Goal: Task Accomplishment & Management: Manage account settings

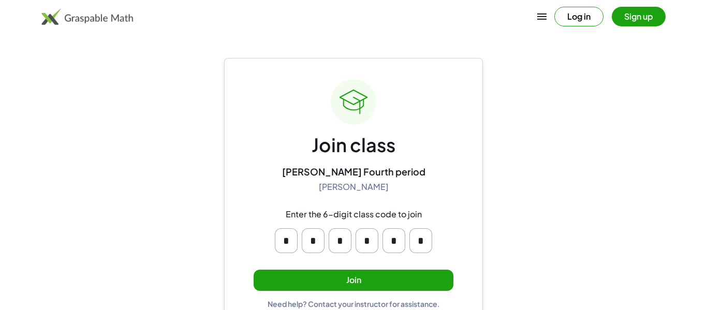
scroll to position [20, 0]
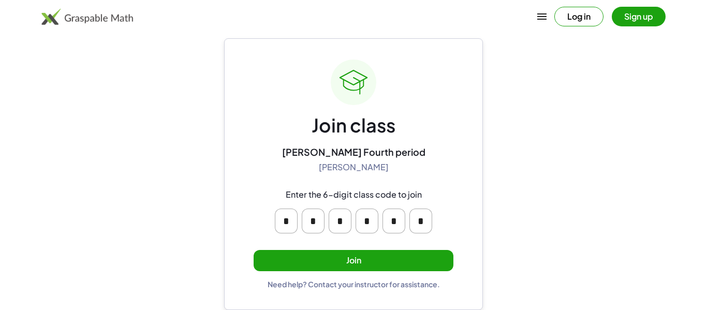
click at [290, 218] on input "*" at bounding box center [286, 221] width 23 height 25
click at [170, 158] on main "Join class [PERSON_NAME] Fourth period [PERSON_NAME] Enter the 6-digit class co…" at bounding box center [353, 145] width 707 height 330
click at [360, 266] on button "Join" at bounding box center [354, 260] width 200 height 21
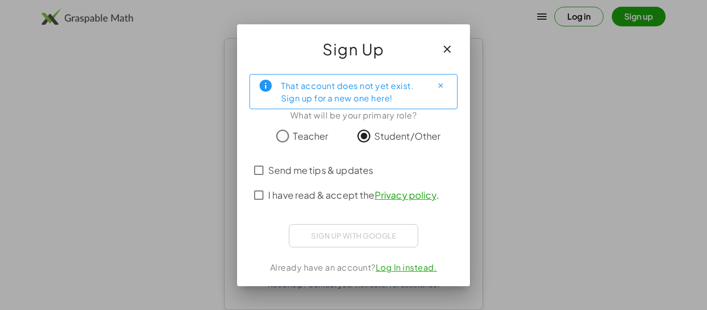
click at [257, 210] on div "That account does not yet exist. Sign up for a new one here! What will be your …" at bounding box center [353, 176] width 233 height 220
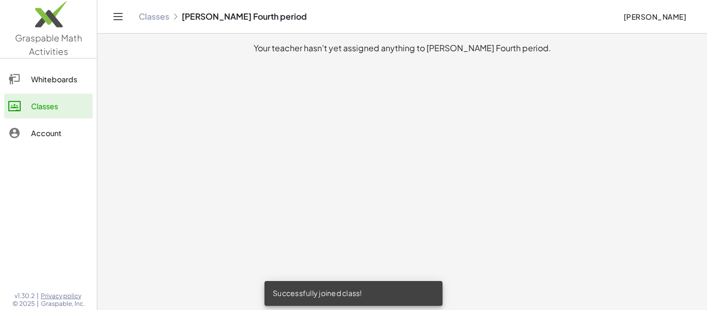
click at [28, 95] on link "Classes" at bounding box center [48, 106] width 89 height 25
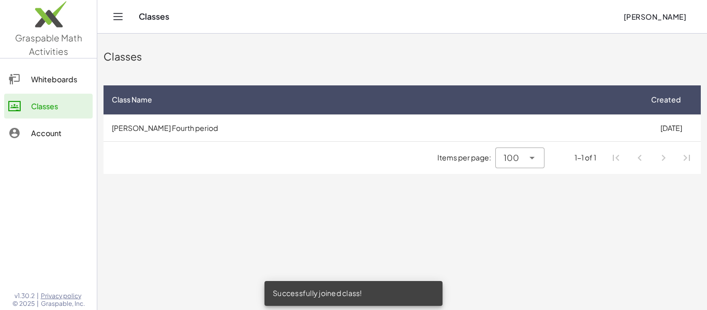
click at [22, 94] on link "Classes" at bounding box center [48, 106] width 89 height 25
click at [27, 111] on div at bounding box center [19, 106] width 23 height 12
click at [670, 154] on li "Pagination Navigation" at bounding box center [663, 158] width 19 height 19
click at [466, 167] on div "Items per page: 100 ***" at bounding box center [490, 158] width 107 height 21
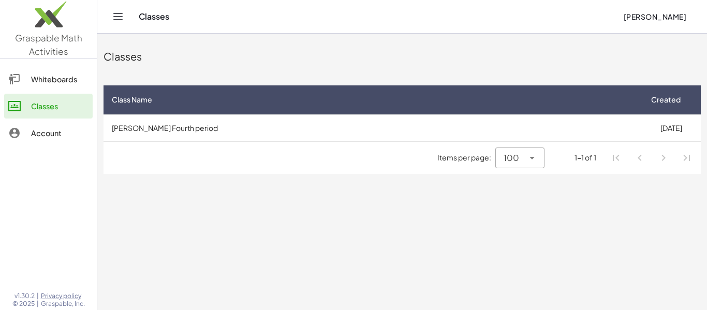
click at [134, 172] on div "Items per page: 100 *** 1-1 of 1" at bounding box center [402, 158] width 597 height 32
click at [597, 157] on div "1-1 of 1" at bounding box center [574, 157] width 60 height 11
click at [584, 168] on div "Items per page: 100 *** 1-1 of 1" at bounding box center [402, 158] width 597 height 32
click at [585, 169] on div "Items per page: 100 *** 1-1 of 1" at bounding box center [402, 158] width 597 height 32
click at [669, 168] on ul "Pagination Navigation" at bounding box center [652, 158] width 94 height 24
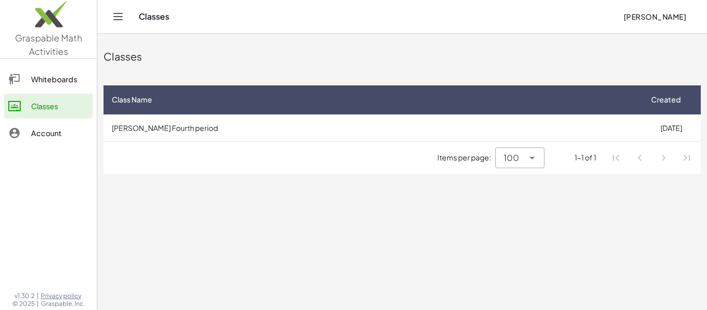
click at [665, 163] on li "Pagination Navigation" at bounding box center [663, 158] width 19 height 19
click at [667, 158] on li "Pagination Navigation" at bounding box center [663, 158] width 19 height 19
click at [663, 158] on li "Pagination Navigation" at bounding box center [663, 158] width 19 height 19
click at [664, 159] on li "Pagination Navigation" at bounding box center [663, 158] width 19 height 19
click at [687, 163] on li "Pagination Navigation" at bounding box center [687, 158] width 19 height 19
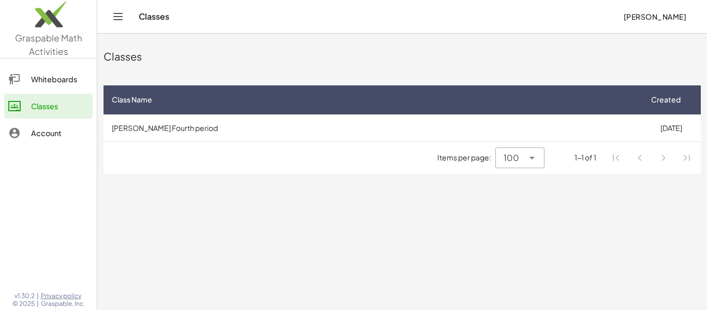
click at [688, 157] on li "Pagination Navigation" at bounding box center [687, 158] width 19 height 19
click at [31, 134] on div "Account" at bounding box center [59, 133] width 57 height 12
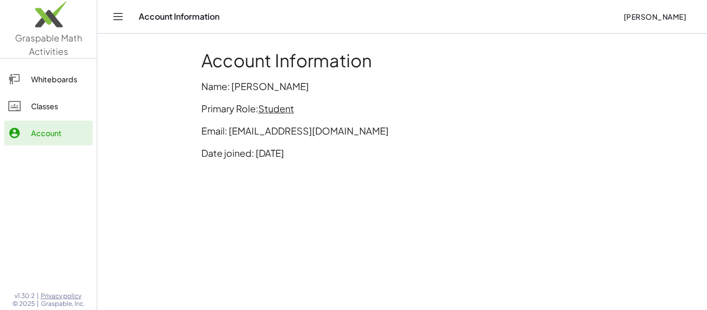
click at [32, 78] on div "Whiteboards" at bounding box center [59, 79] width 57 height 12
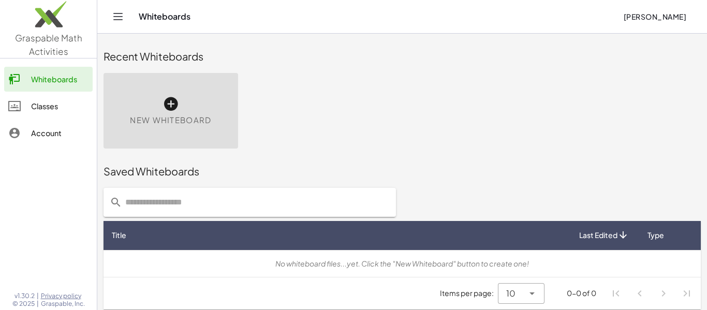
click at [25, 108] on div at bounding box center [19, 106] width 23 height 12
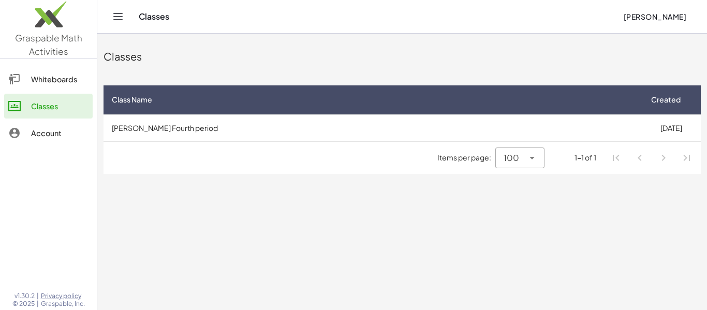
click at [140, 164] on div "Items per page: 100 *** 1-1 of 1" at bounding box center [402, 158] width 597 height 32
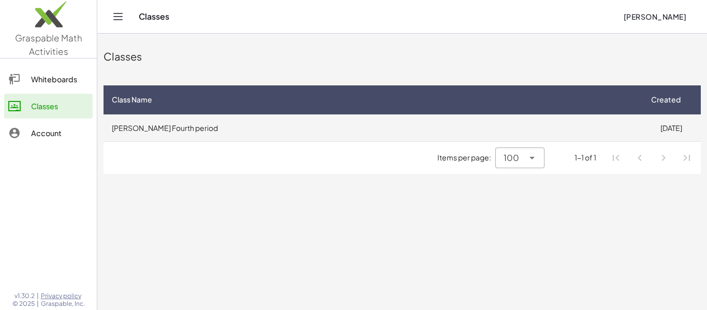
click at [125, 125] on td "[PERSON_NAME] Fourth period" at bounding box center [373, 127] width 538 height 27
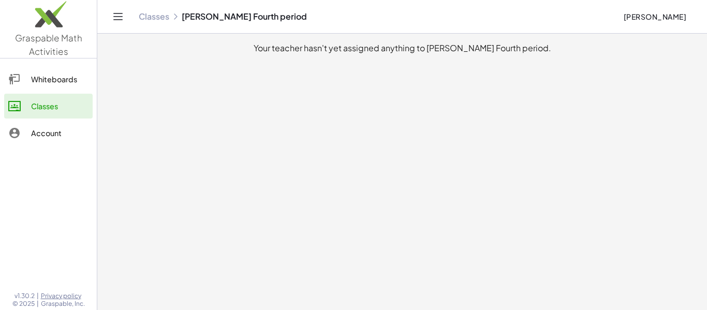
click at [27, 105] on div at bounding box center [19, 106] width 23 height 12
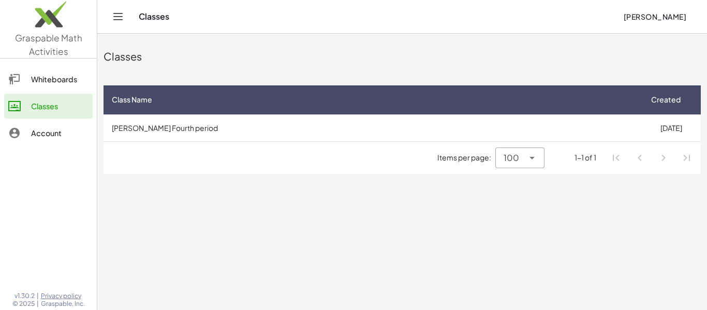
click at [533, 165] on div at bounding box center [531, 158] width 14 height 21
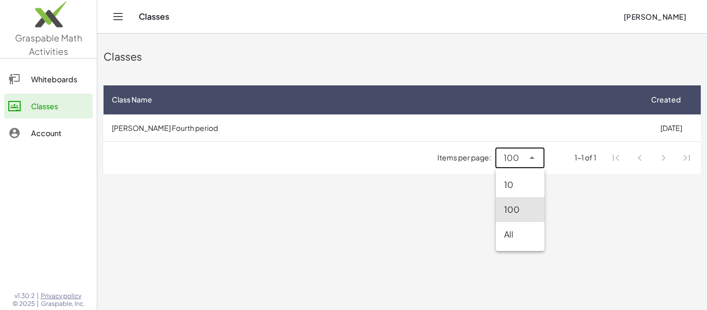
click at [580, 212] on main "Classes Class Name Created [PERSON_NAME] Fourth period [DATE] Items per page: 1…" at bounding box center [402, 155] width 610 height 310
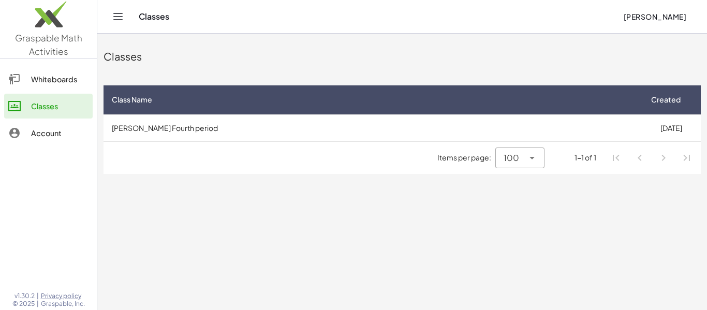
click at [584, 159] on div "1-1 of 1" at bounding box center [586, 157] width 22 height 11
